Goal: Find specific page/section: Find specific page/section

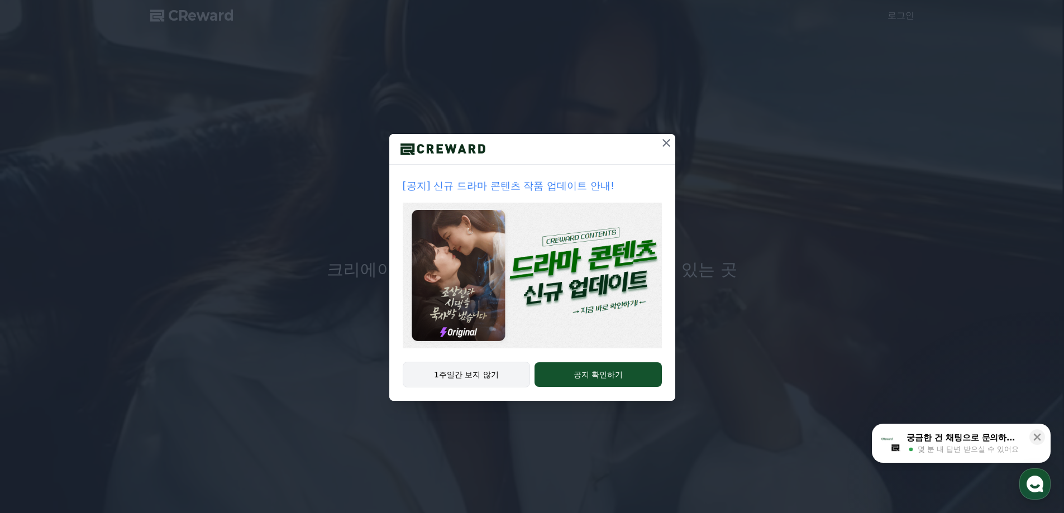
click at [458, 372] on button "1주일간 보지 않기" at bounding box center [467, 375] width 128 height 26
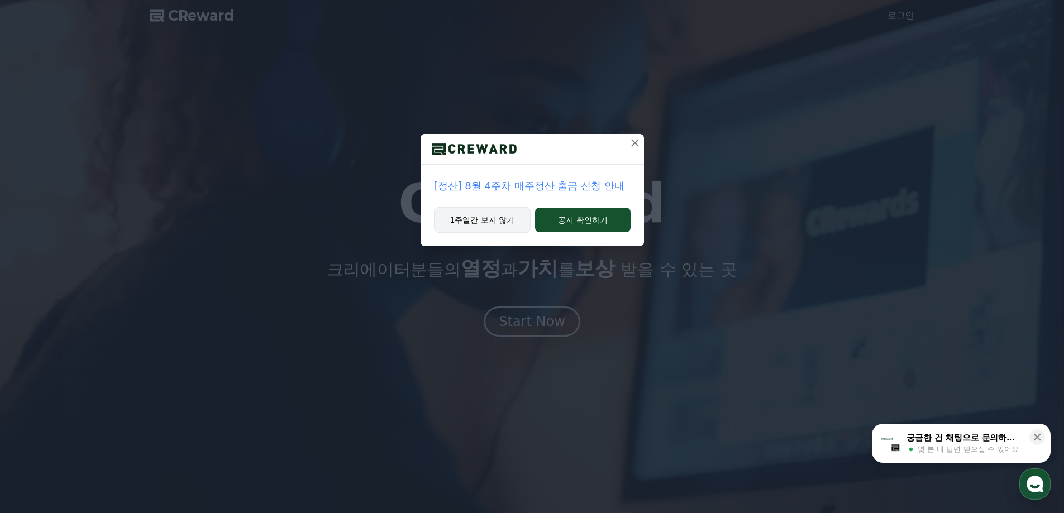
click at [456, 212] on button "1주일간 보지 않기" at bounding box center [482, 220] width 97 height 26
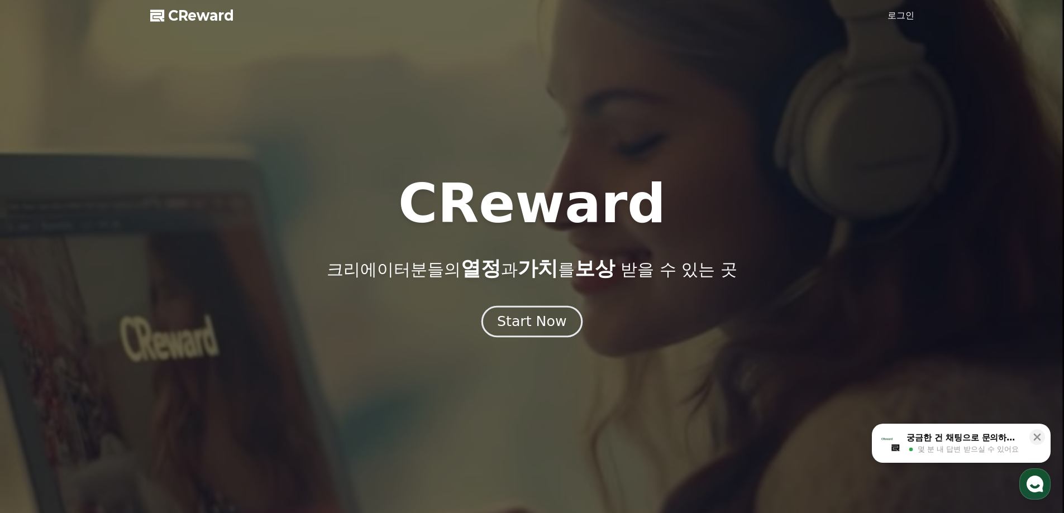
click at [530, 326] on div "Start Now" at bounding box center [531, 321] width 69 height 19
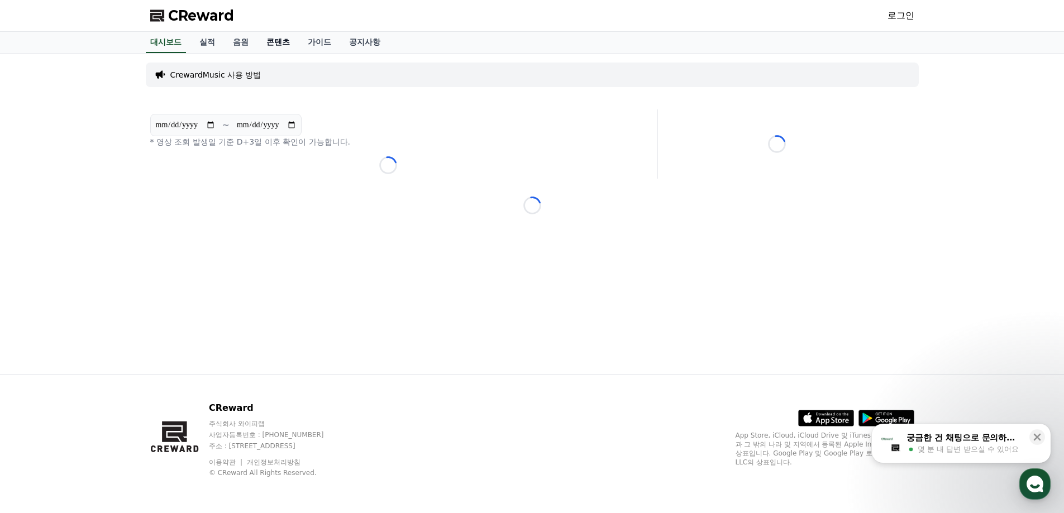
click at [276, 43] on link "콘텐츠" at bounding box center [277, 42] width 41 height 21
